Goal: Transaction & Acquisition: Purchase product/service

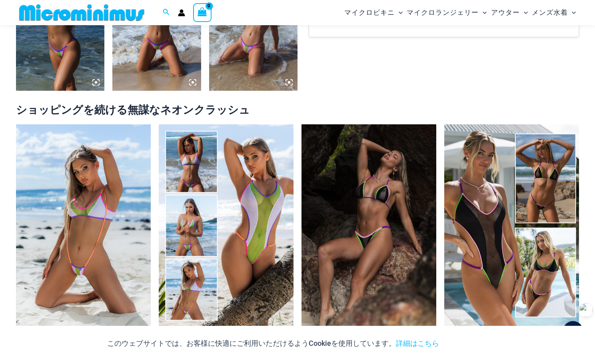
scroll to position [679, 0]
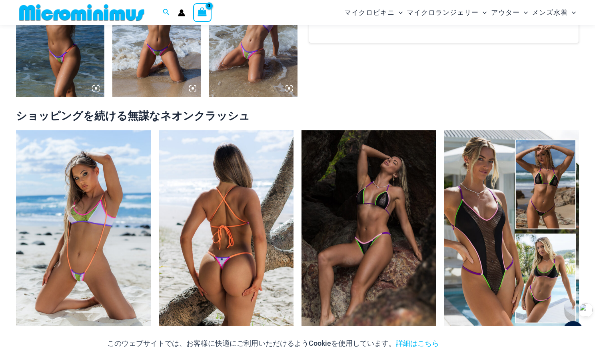
click at [248, 201] on img at bounding box center [226, 231] width 135 height 202
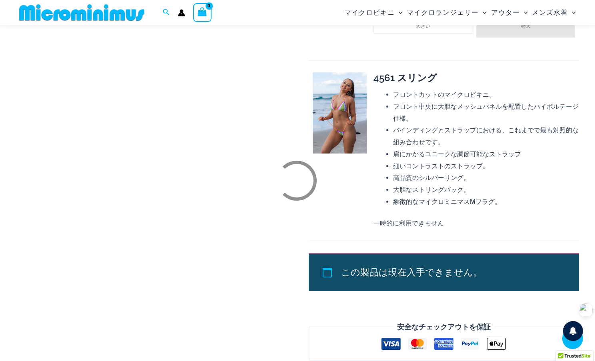
scroll to position [1104, 0]
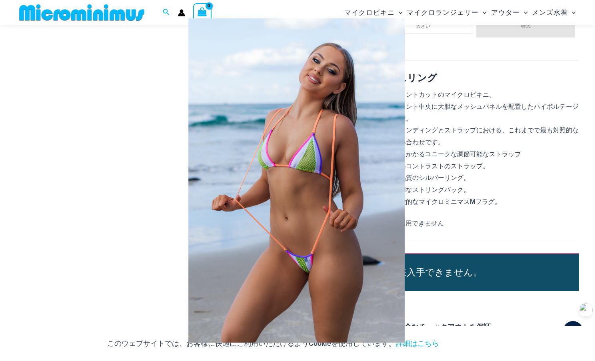
click at [356, 80] on img at bounding box center [296, 180] width 389 height 349
